Goal: Information Seeking & Learning: Learn about a topic

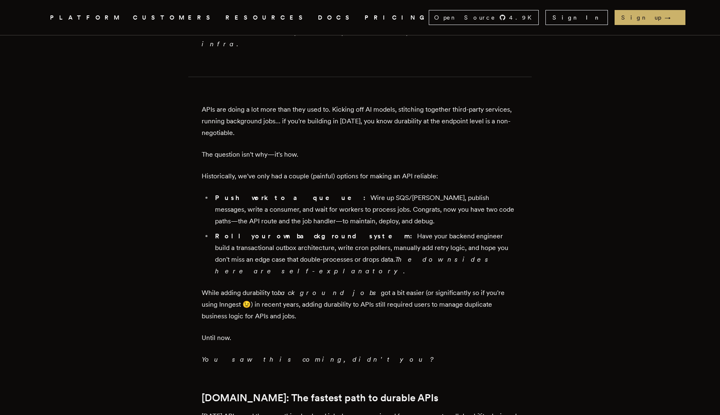
scroll to position [571, 0]
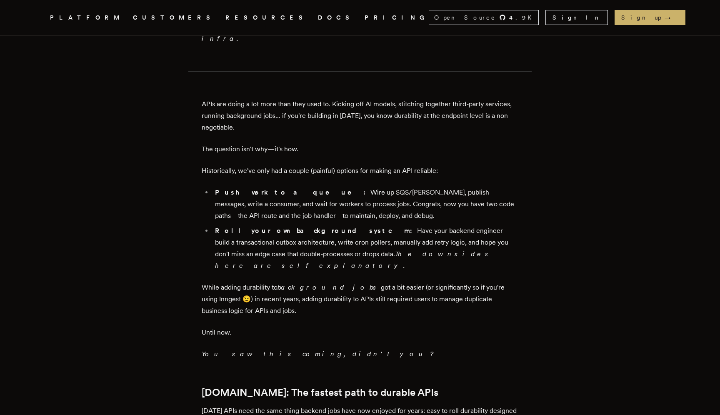
click at [316, 98] on p "APIs are doing a lot more than they used to. Kicking off AI models, stitching t…" at bounding box center [360, 115] width 317 height 35
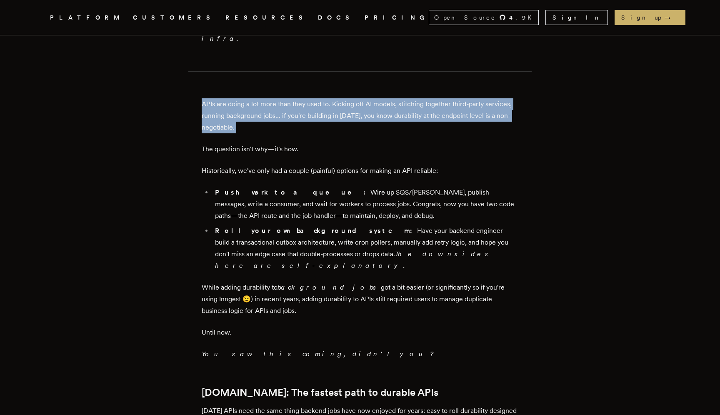
click at [316, 98] on p "APIs are doing a lot more than they used to. Kicking off AI models, stitching t…" at bounding box center [360, 115] width 317 height 35
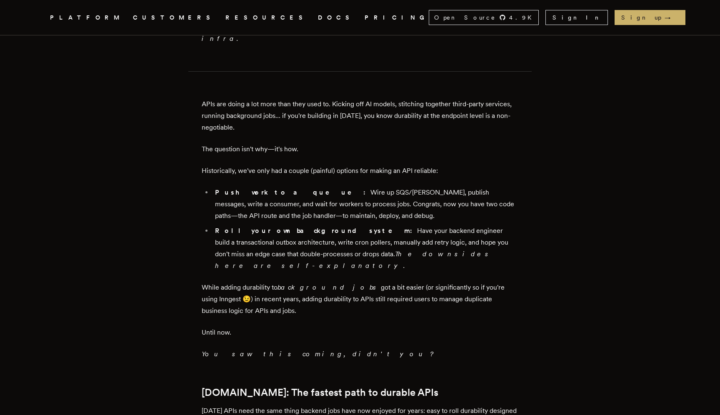
click at [297, 165] on p "Historically, we've only had a couple (painful) options for making an API relia…" at bounding box center [360, 171] width 317 height 12
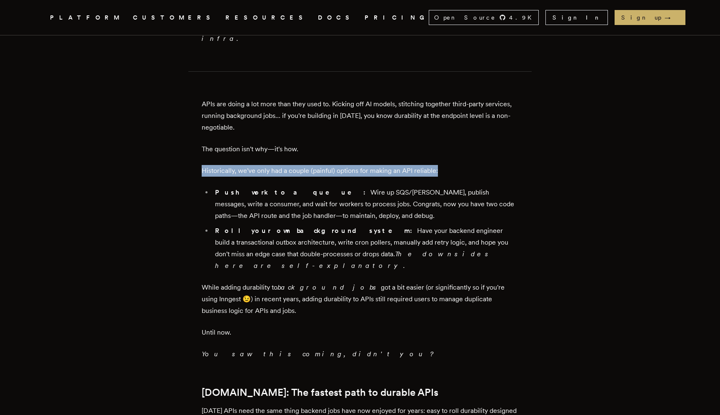
click at [297, 165] on p "Historically, we've only had a couple (painful) options for making an API relia…" at bounding box center [360, 171] width 317 height 12
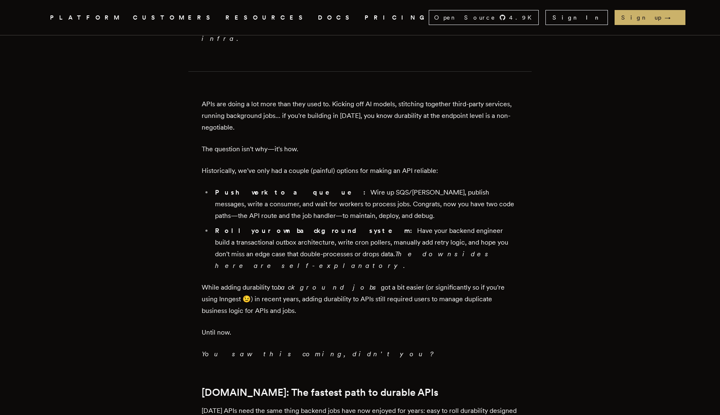
click at [297, 187] on li "Push work to a queue: Wire up SQS/[PERSON_NAME], publish messages, write a cons…" at bounding box center [366, 204] width 306 height 35
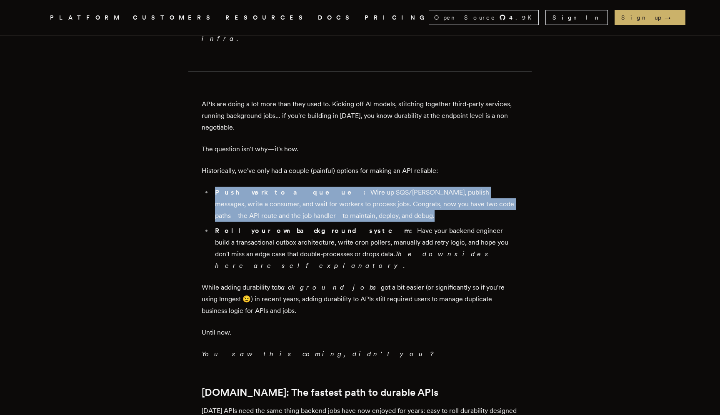
click at [297, 187] on li "Push work to a queue: Wire up SQS/[PERSON_NAME], publish messages, write a cons…" at bounding box center [366, 204] width 306 height 35
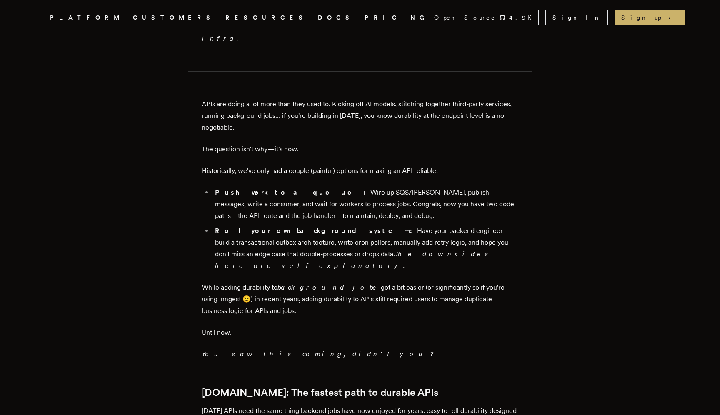
click at [339, 187] on li "Push work to a queue: Wire up SQS/[PERSON_NAME], publish messages, write a cons…" at bounding box center [366, 204] width 306 height 35
click at [339, 187] on li "Push work to a queue: Wire up SQS/Kafka, publish messages, write a consumer, an…" at bounding box center [366, 204] width 306 height 35
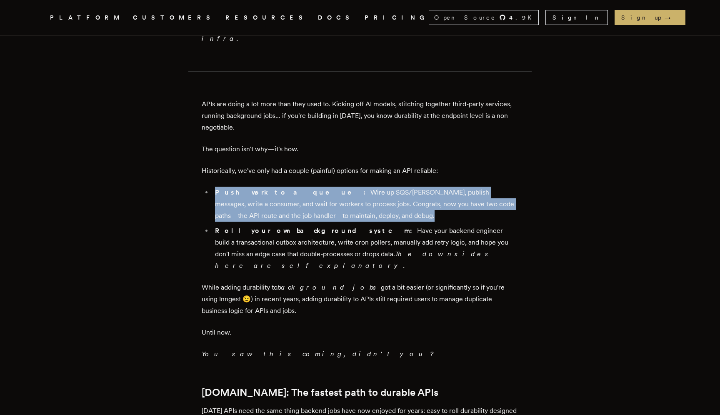
click at [339, 187] on li "Push work to a queue: Wire up SQS/Kafka, publish messages, write a consumer, an…" at bounding box center [366, 204] width 306 height 35
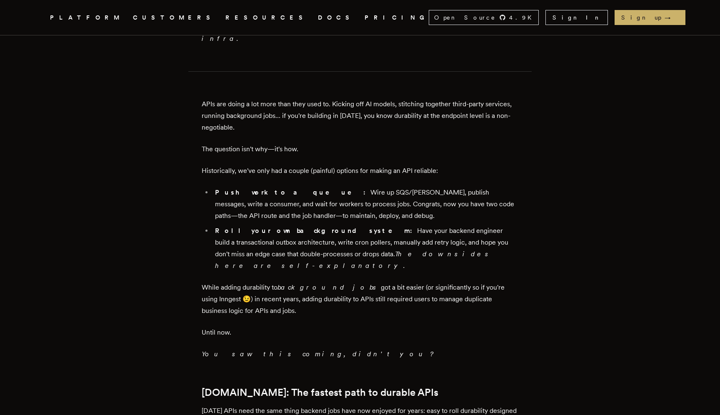
click at [338, 187] on li "Push work to a queue: Wire up SQS/Kafka, publish messages, write a consumer, an…" at bounding box center [366, 204] width 306 height 35
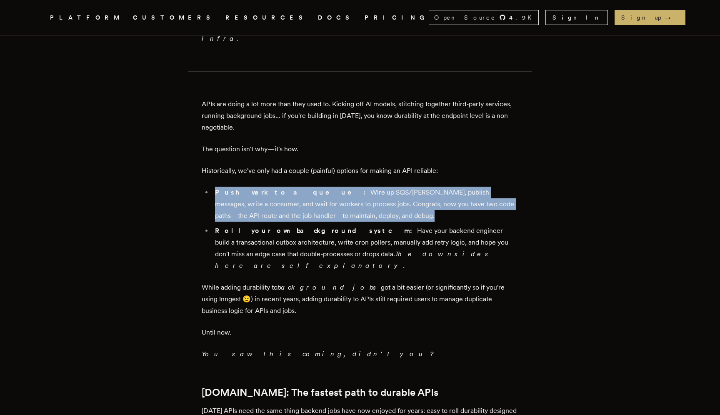
click at [338, 187] on li "Push work to a queue: Wire up SQS/Kafka, publish messages, write a consumer, an…" at bounding box center [366, 204] width 306 height 35
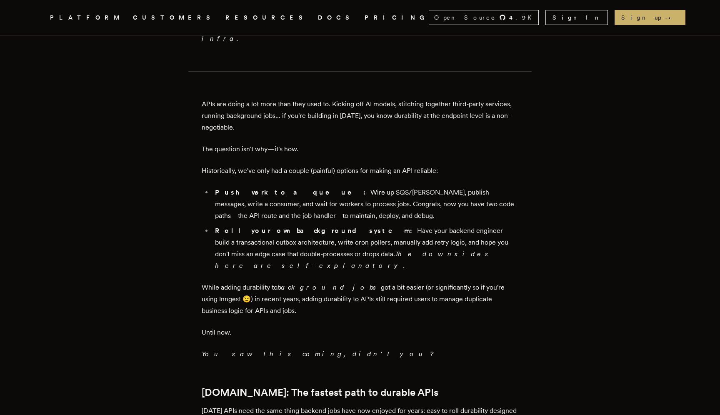
click at [325, 225] on li "Roll your own background system: Have your backend engineer build a transaction…" at bounding box center [366, 248] width 306 height 47
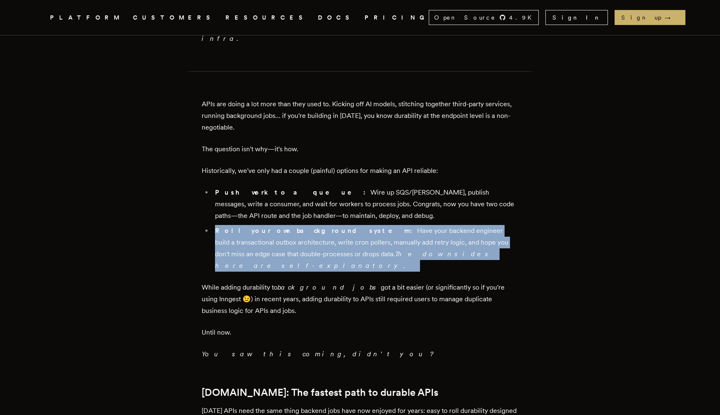
click at [325, 225] on li "Roll your own background system: Have your backend engineer build a transaction…" at bounding box center [366, 248] width 306 height 47
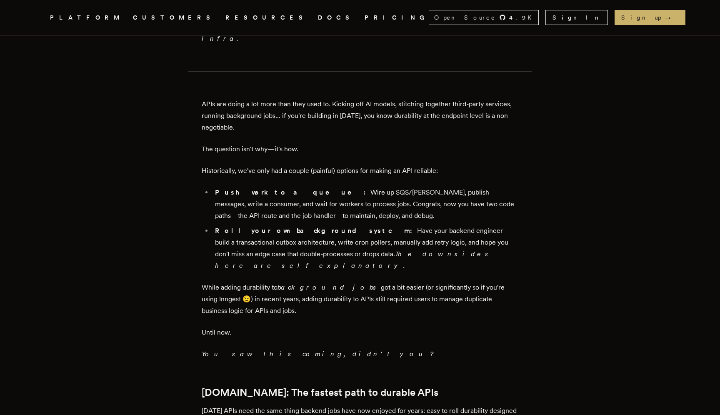
click at [305, 282] on p "While adding durability to background jobs got a bit easier (or significantly s…" at bounding box center [360, 299] width 317 height 35
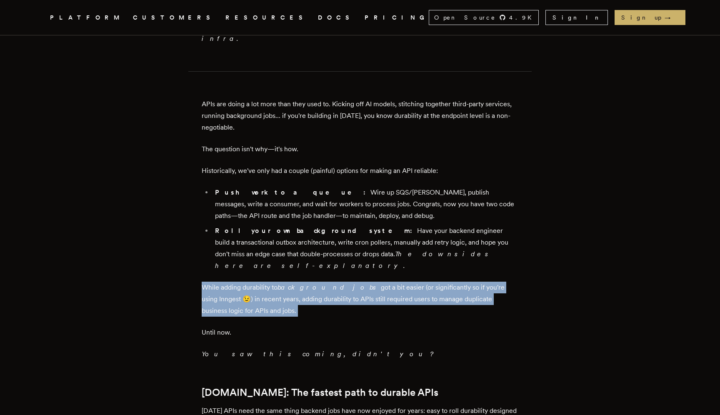
click at [305, 282] on p "While adding durability to background jobs got a bit easier (or significantly s…" at bounding box center [360, 299] width 317 height 35
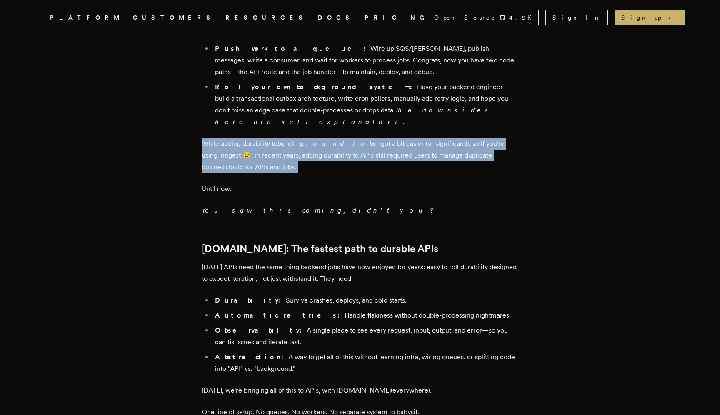
scroll to position [729, 0]
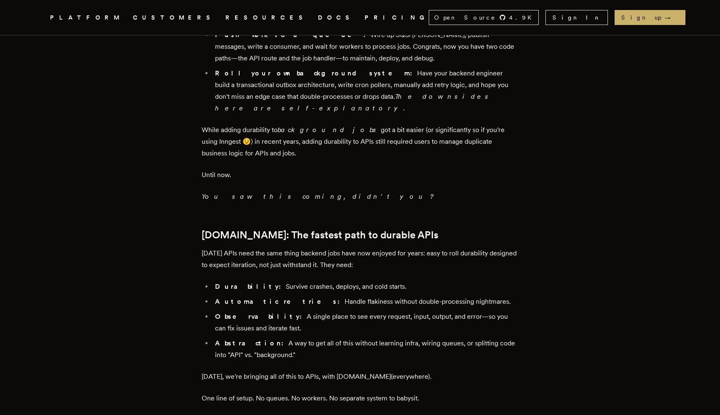
click at [300, 248] on p "Today's APIs need the same thing backend jobs have now enjoyed for years: easy …" at bounding box center [360, 259] width 317 height 23
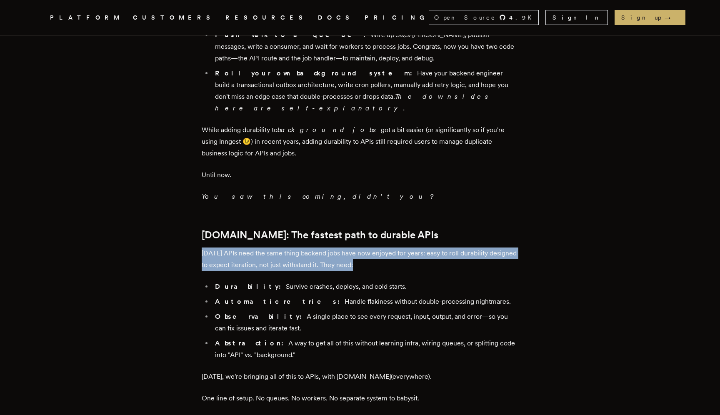
click at [300, 248] on p "Today's APIs need the same thing backend jobs have now enjoyed for years: easy …" at bounding box center [360, 259] width 317 height 23
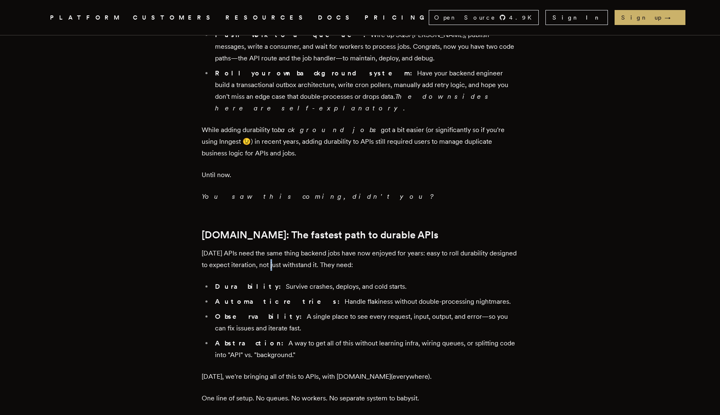
click at [300, 248] on p "Today's APIs need the same thing backend jobs have now enjoyed for years: easy …" at bounding box center [360, 259] width 317 height 23
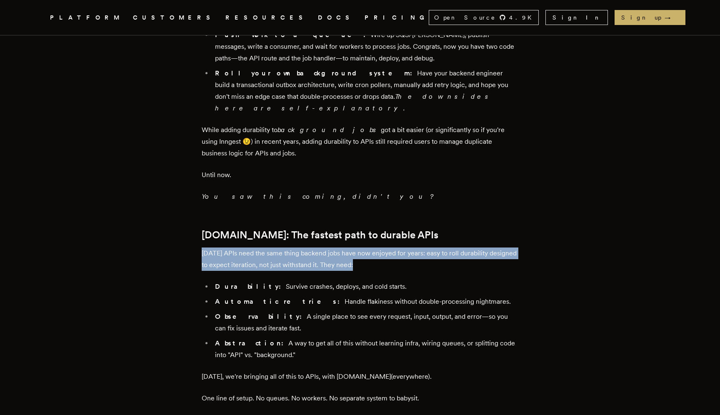
click at [300, 248] on p "Today's APIs need the same thing backend jobs have now enjoyed for years: easy …" at bounding box center [360, 259] width 317 height 23
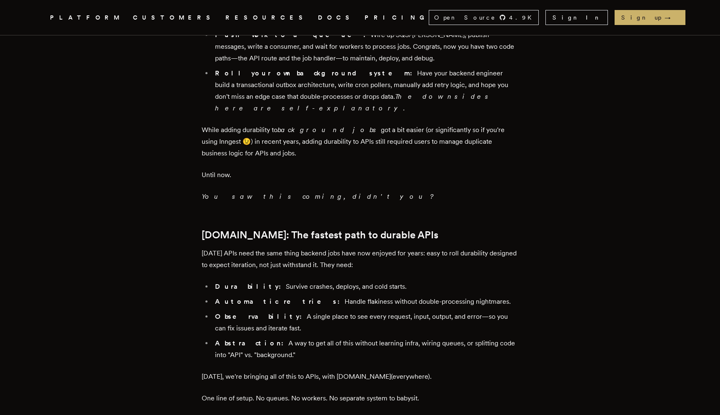
click at [311, 281] on li "Durability: Survive crashes, deploys, and cold starts." at bounding box center [366, 287] width 306 height 12
click at [293, 296] on li "Automatic retries: Handle flakiness without double-processing nightmares." at bounding box center [366, 302] width 306 height 12
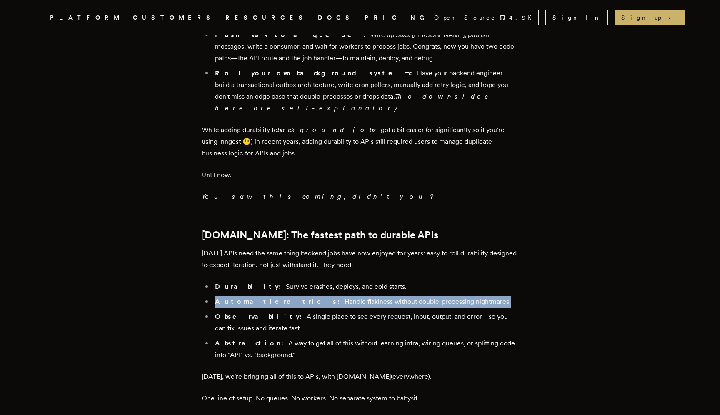
click at [293, 296] on li "Automatic retries: Handle flakiness without double-processing nightmares." at bounding box center [366, 302] width 306 height 12
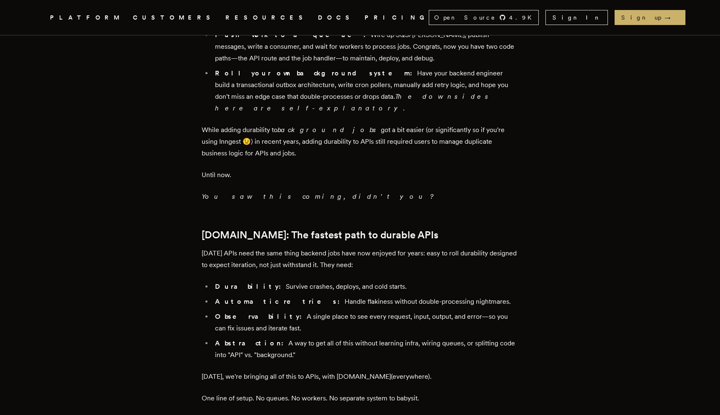
click at [324, 311] on li "Observability: A single place to see every request, input, output, and error—so…" at bounding box center [366, 322] width 306 height 23
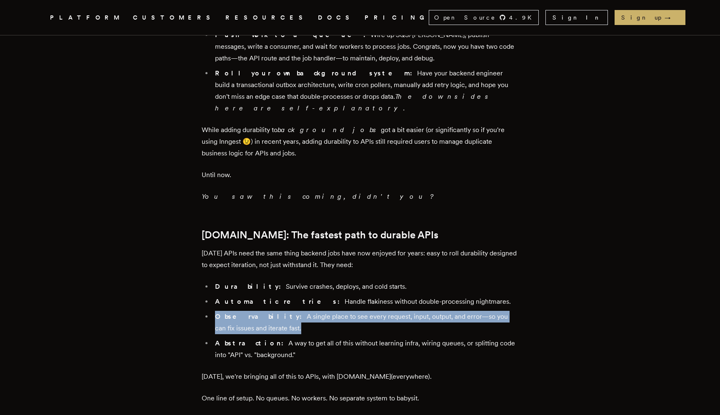
click at [324, 311] on li "Observability: A single place to see every request, input, output, and error—so…" at bounding box center [366, 322] width 306 height 23
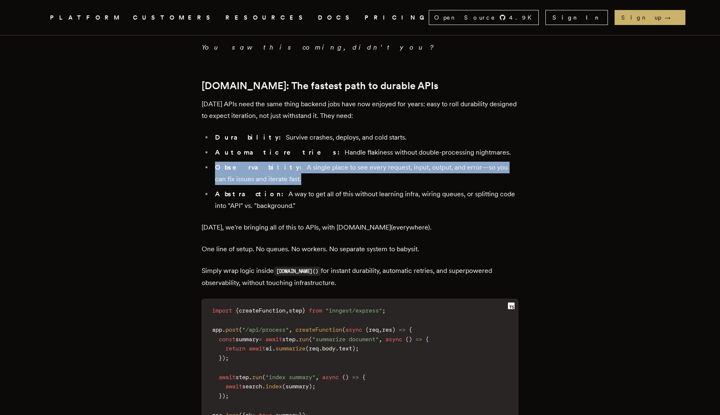
scroll to position [881, 0]
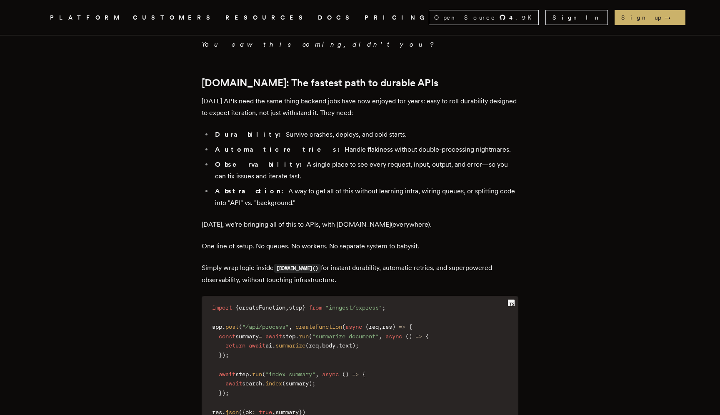
click at [298, 219] on p "Today, we're bringing all of this to APIs, with step.run(everywhere)." at bounding box center [360, 225] width 317 height 12
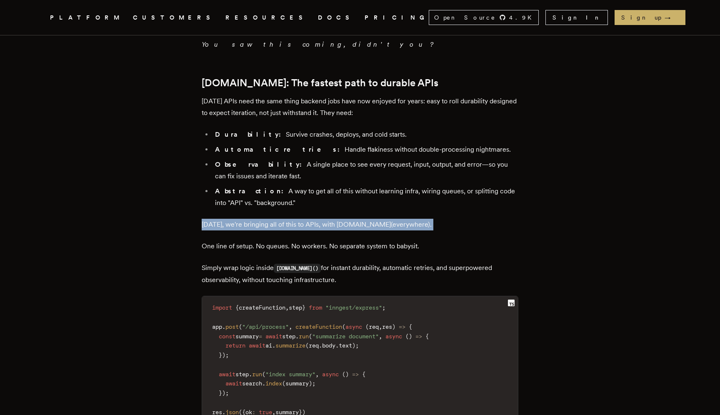
click at [298, 219] on p "Today, we're bringing all of this to APIs, with step.run(everywhere)." at bounding box center [360, 225] width 317 height 12
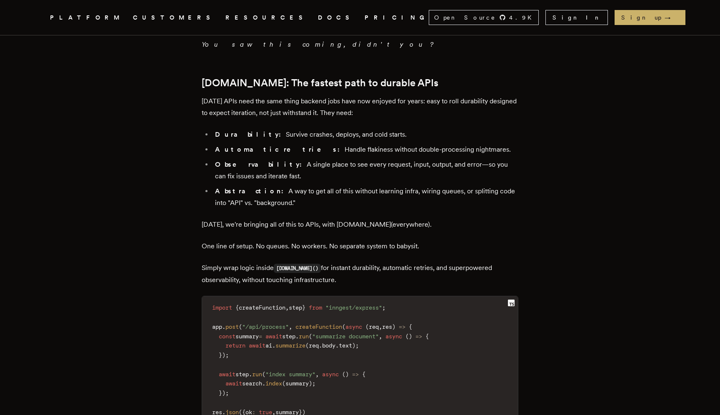
click at [276, 241] on p "One line of setup. No queues. No workers. No separate system to babysit." at bounding box center [360, 247] width 317 height 12
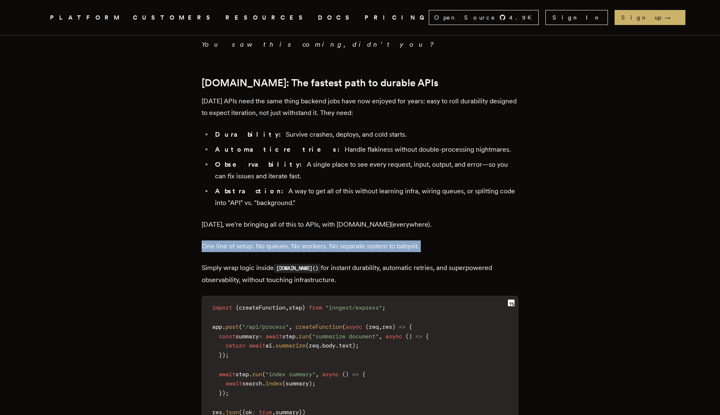
click at [276, 241] on p "One line of setup. No queues. No workers. No separate system to babysit." at bounding box center [360, 247] width 317 height 12
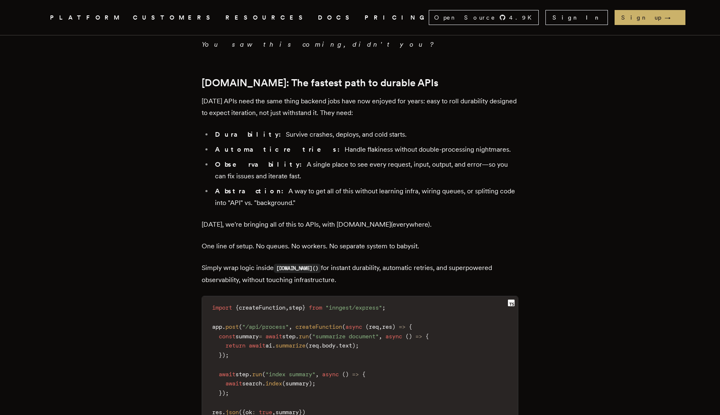
click at [341, 262] on p "Simply wrap logic inside step.run() for instant durability, automatic retries, …" at bounding box center [360, 274] width 317 height 24
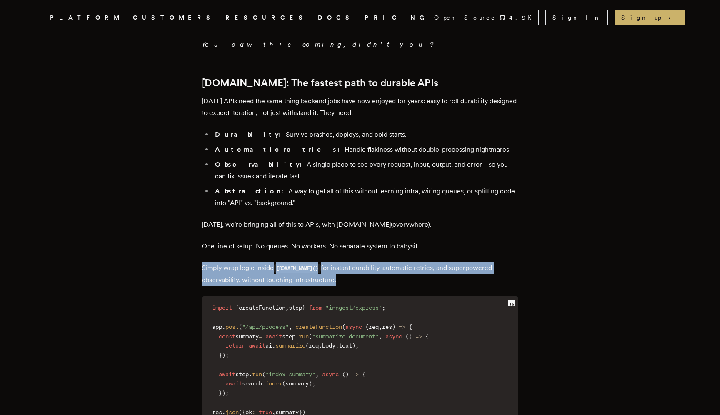
click at [341, 262] on p "Simply wrap logic inside step.run() for instant durability, automatic retries, …" at bounding box center [360, 274] width 317 height 24
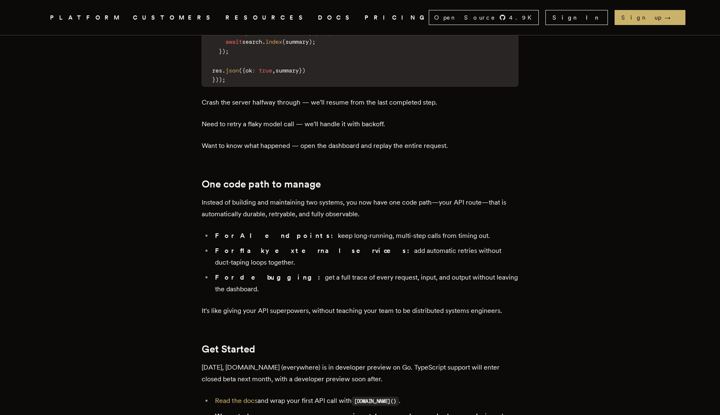
scroll to position [1231, 0]
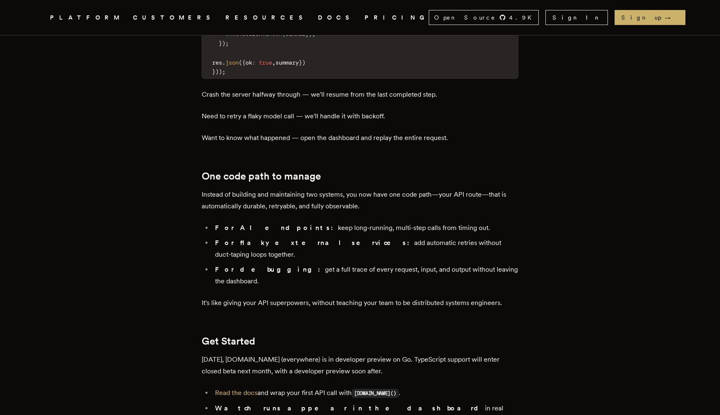
click at [291, 189] on p "Instead of building and maintaining two systems, you now have one code path—you…" at bounding box center [360, 200] width 317 height 23
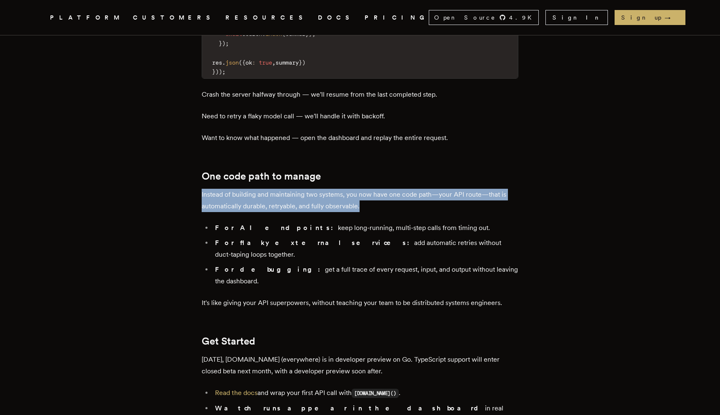
click at [291, 189] on p "Instead of building and maintaining two systems, you now have one code path—you…" at bounding box center [360, 200] width 317 height 23
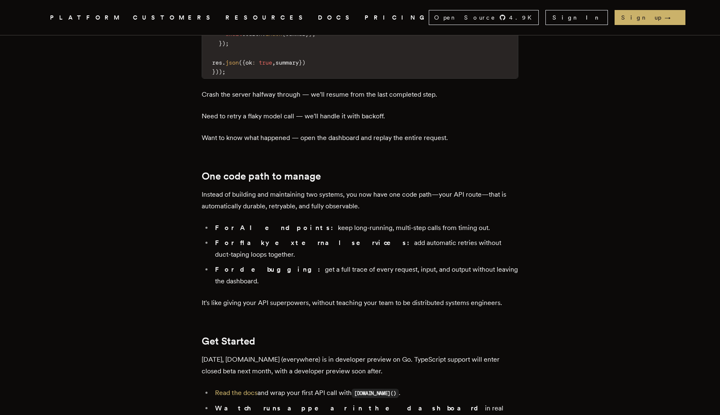
click at [291, 222] on li "For AI endpoints: keep long-running, multi-step calls from timing out." at bounding box center [366, 228] width 306 height 12
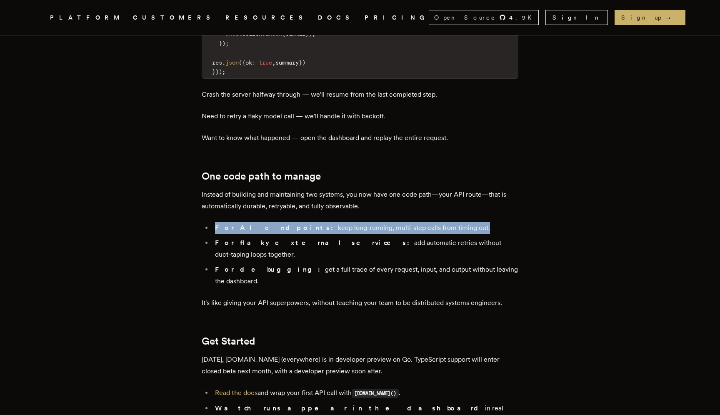
click at [291, 222] on li "For AI endpoints: keep long-running, multi-step calls from timing out." at bounding box center [366, 228] width 306 height 12
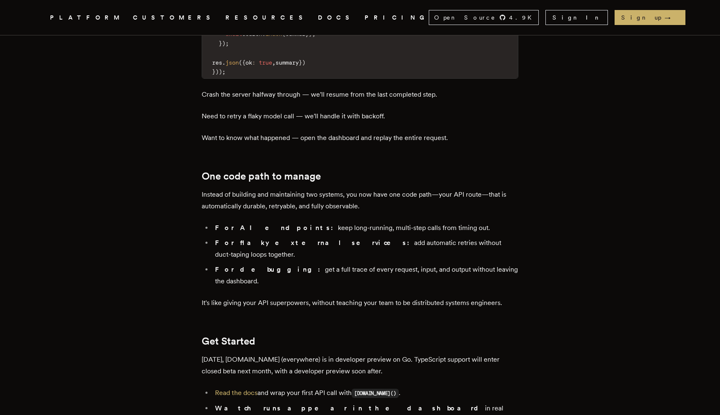
click at [289, 239] on strong "For flaky external services:" at bounding box center [314, 243] width 199 height 8
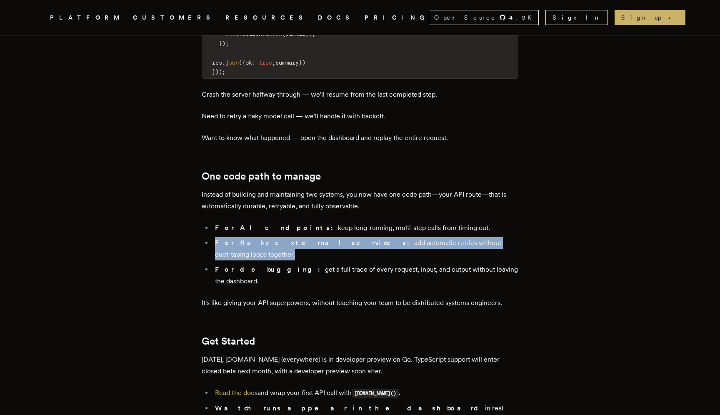
click at [289, 239] on strong "For flaky external services:" at bounding box center [314, 243] width 199 height 8
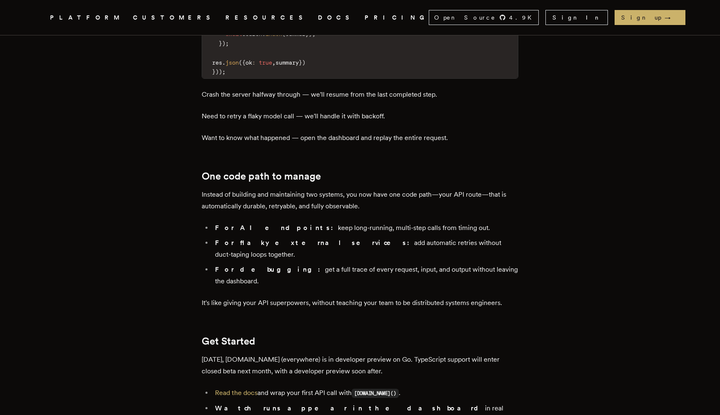
click at [282, 264] on li "For debugging: get a full trace of every request, input, and output without lea…" at bounding box center [366, 275] width 306 height 23
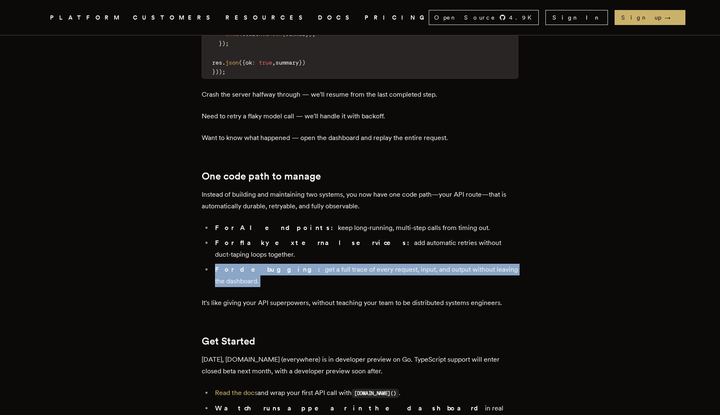
click at [282, 264] on li "For debugging: get a full trace of every request, input, and output without lea…" at bounding box center [366, 275] width 306 height 23
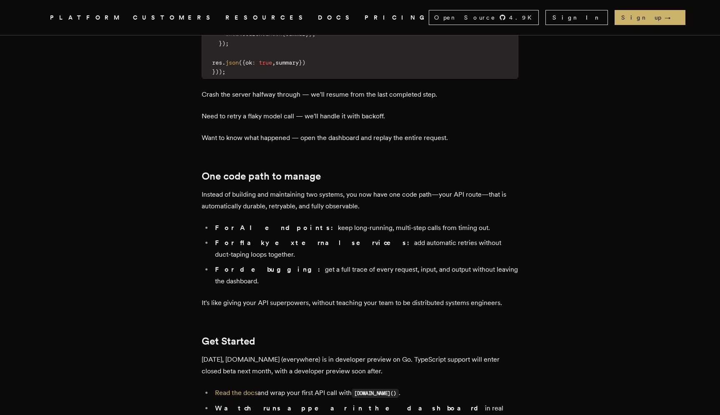
click at [279, 297] on p "It's like giving your API superpowers, without teaching your team to be distrib…" at bounding box center [360, 303] width 317 height 12
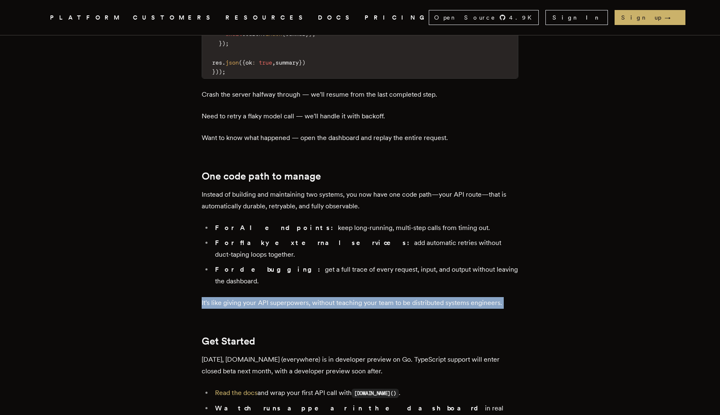
click at [279, 297] on p "It's like giving your API superpowers, without teaching your team to be distrib…" at bounding box center [360, 303] width 317 height 12
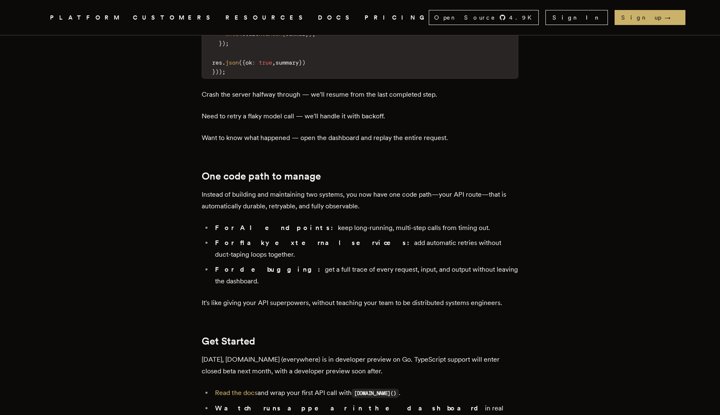
click at [276, 354] on p "Today, step.run (everywhere) is in developer preview on Go. TypeScript support …" at bounding box center [360, 365] width 317 height 23
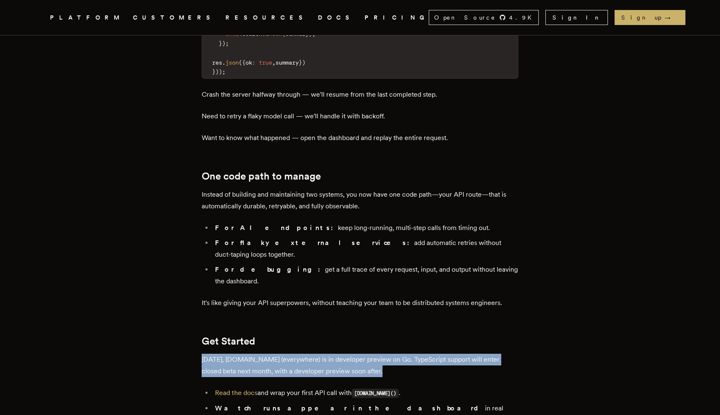
click at [276, 354] on p "Today, step.run (everywhere) is in developer preview on Go. TypeScript support …" at bounding box center [360, 365] width 317 height 23
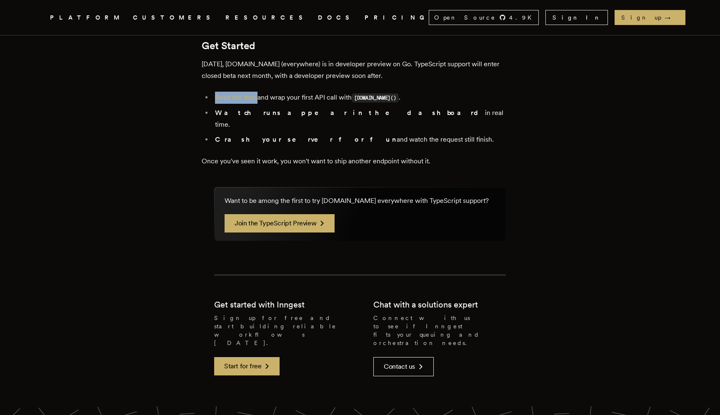
scroll to position [1531, 0]
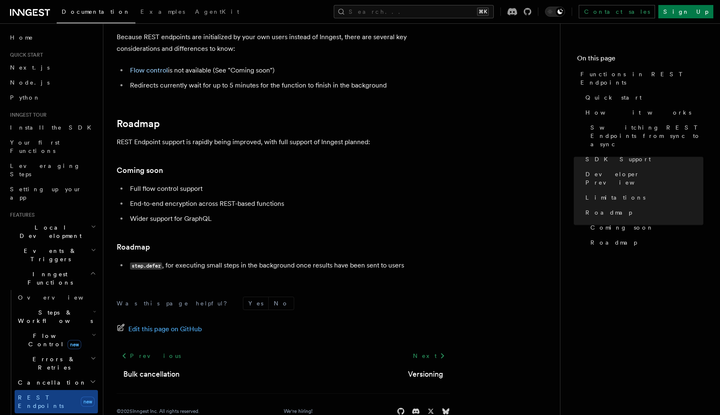
scroll to position [1509, 0]
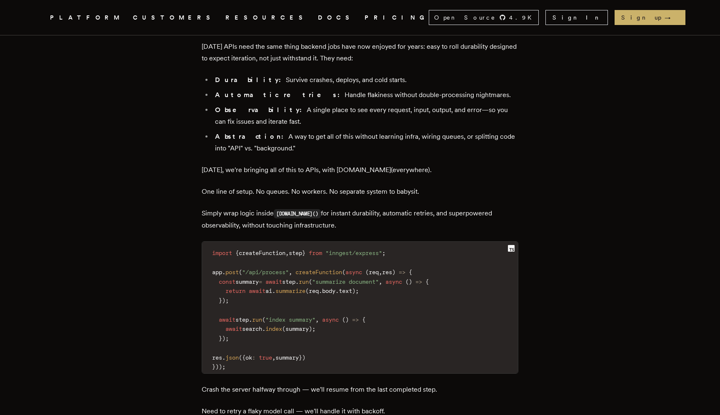
scroll to position [934, 0]
